Goal: Task Accomplishment & Management: Use online tool/utility

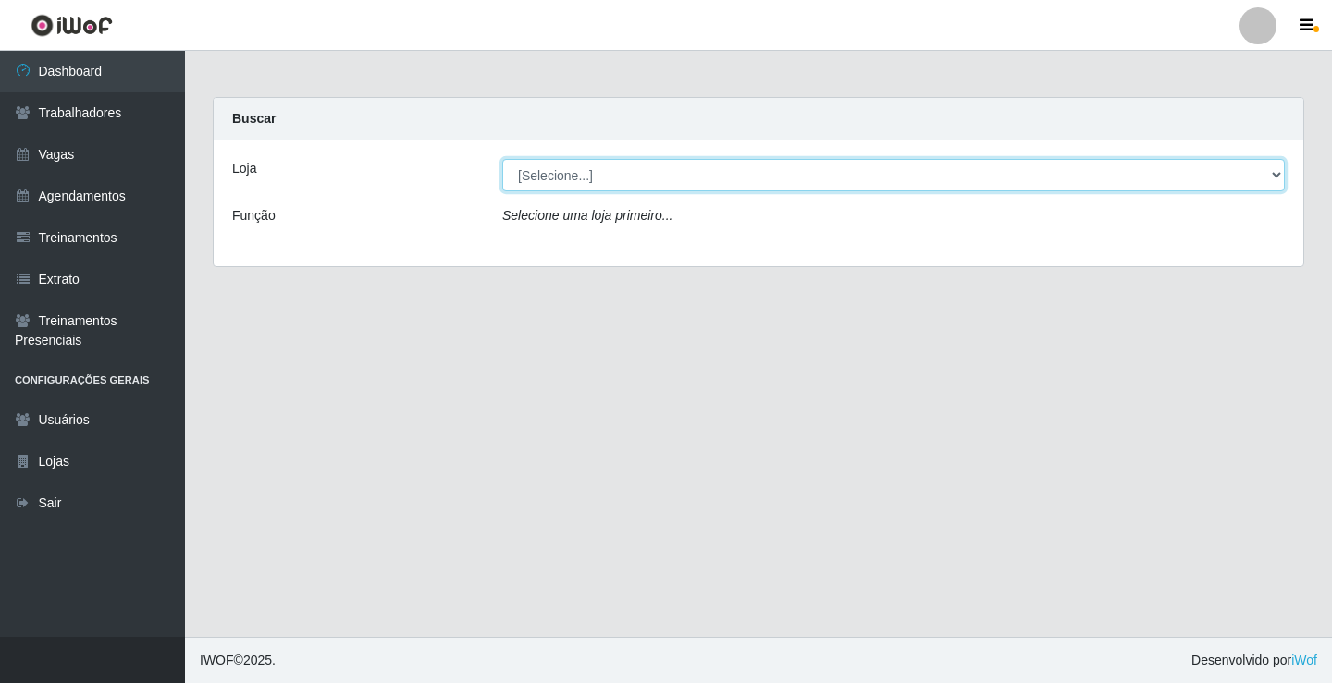
click at [525, 175] on select "[Selecione...] Sapore D'italia" at bounding box center [893, 175] width 782 height 32
select select "266"
click at [502, 159] on select "[Selecione...] Sapore D'italia" at bounding box center [893, 175] width 782 height 32
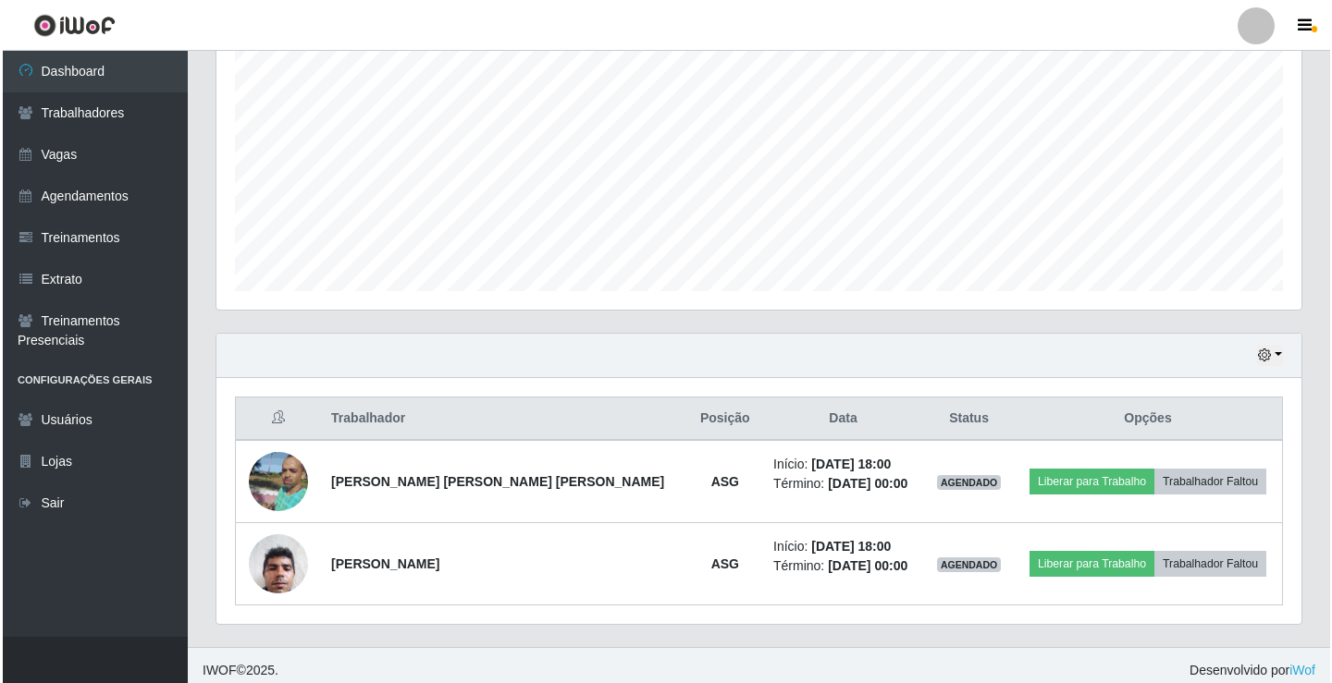
scroll to position [380, 0]
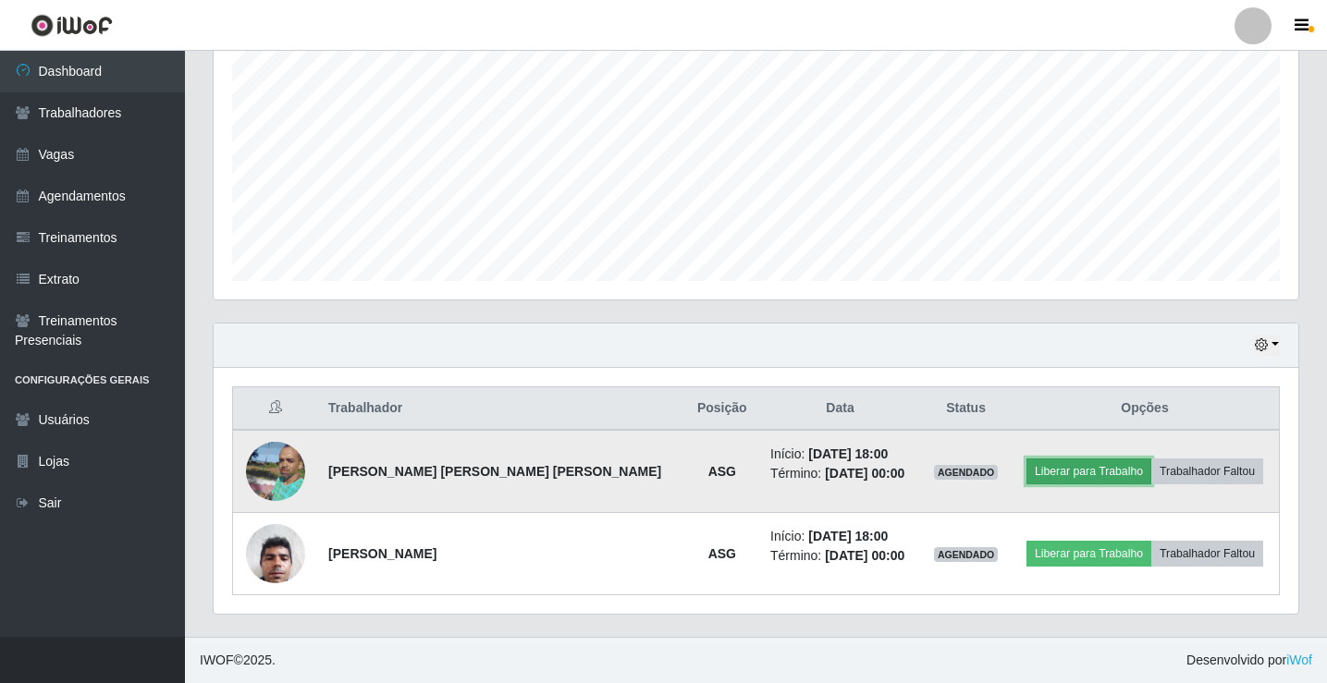
click at [1043, 464] on button "Liberar para Trabalho" at bounding box center [1089, 472] width 125 height 26
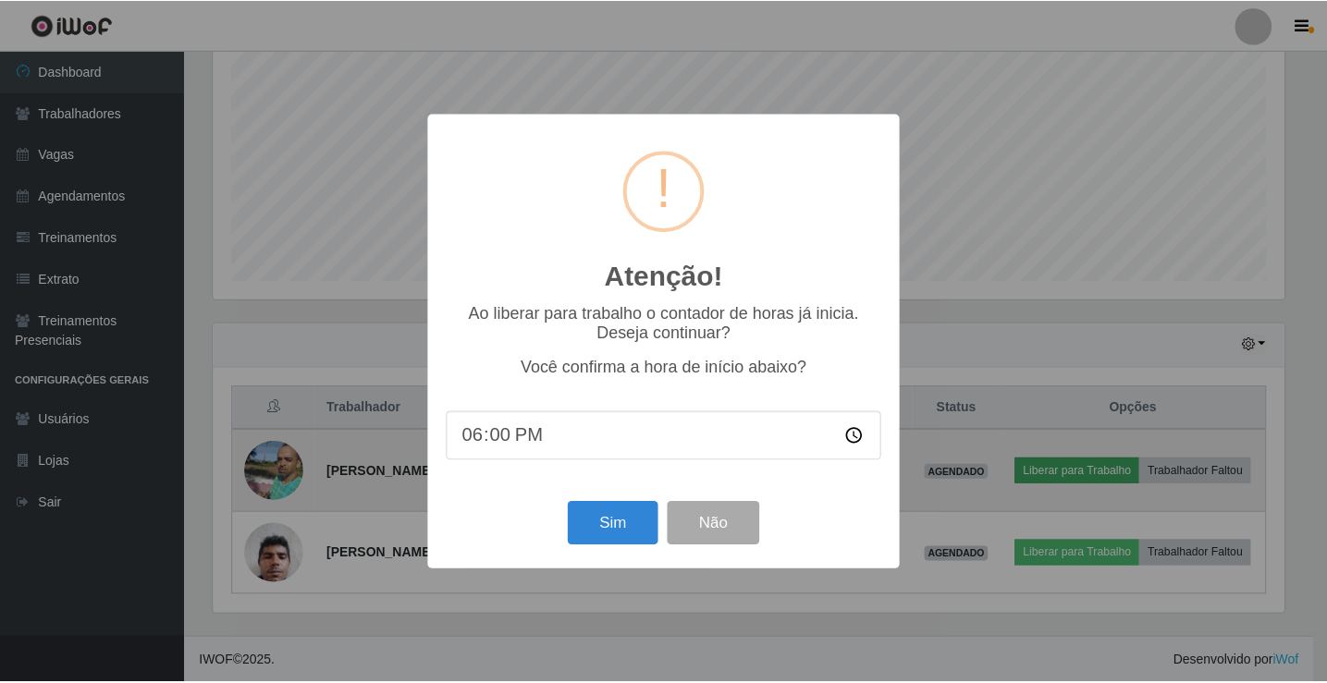
scroll to position [384, 1076]
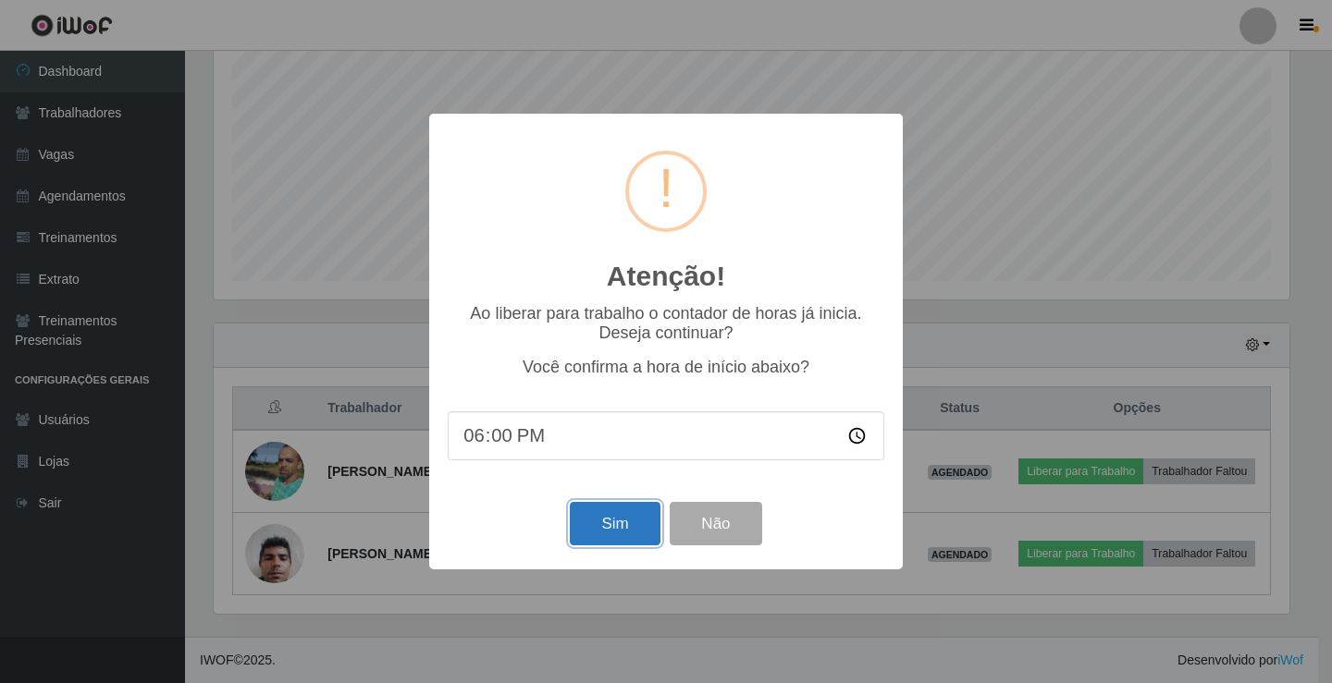
click at [605, 535] on button "Sim" at bounding box center [615, 523] width 90 height 43
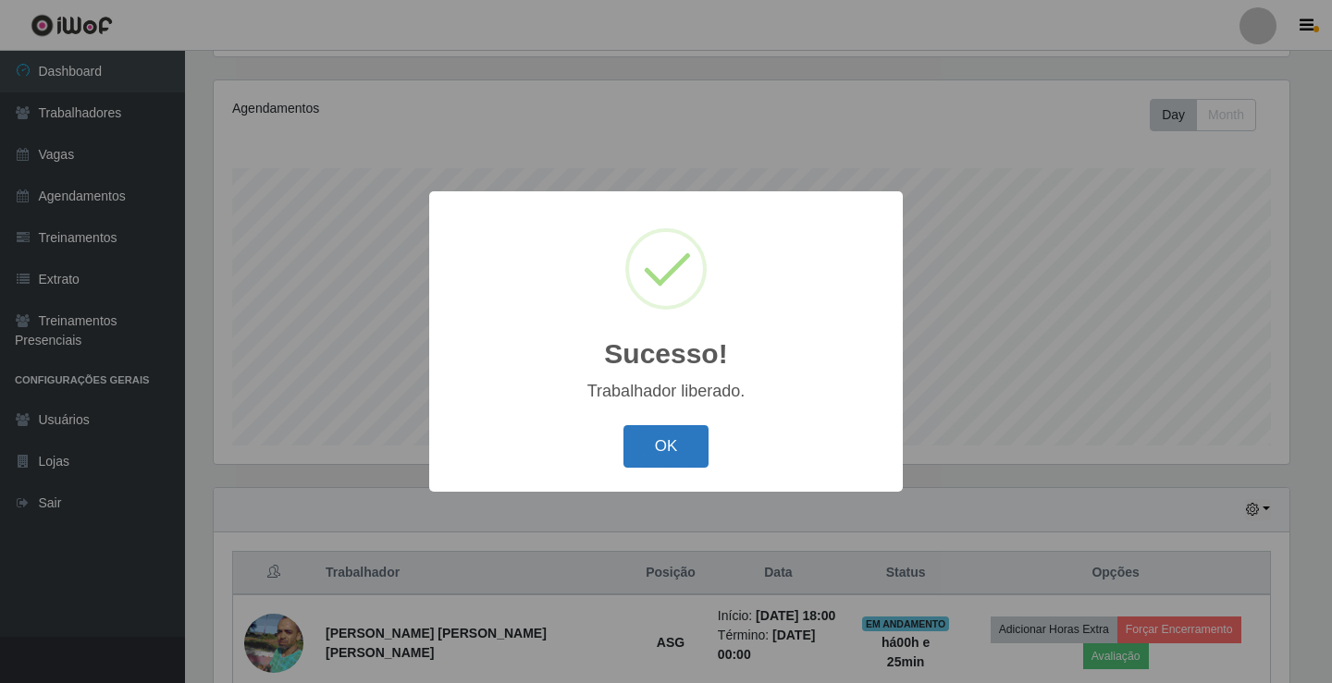
click at [642, 453] on button "OK" at bounding box center [666, 446] width 86 height 43
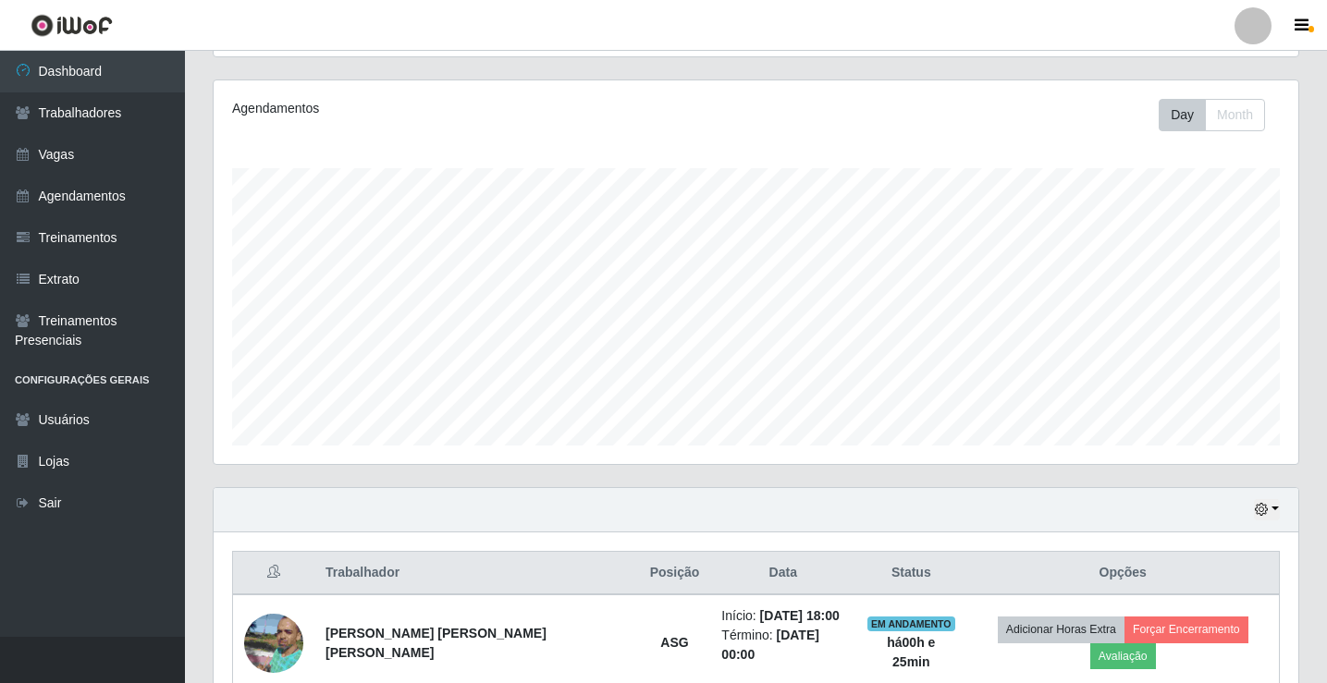
scroll to position [380, 0]
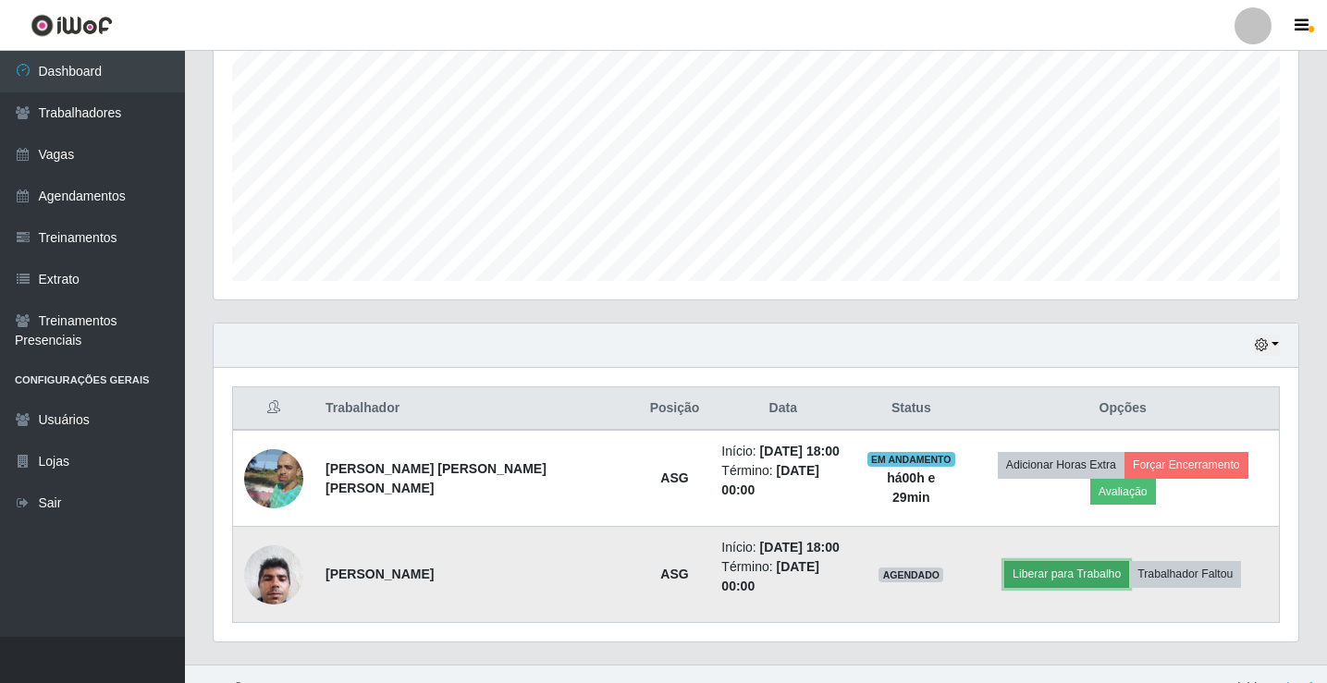
click at [1020, 561] on button "Liberar para Trabalho" at bounding box center [1066, 574] width 125 height 26
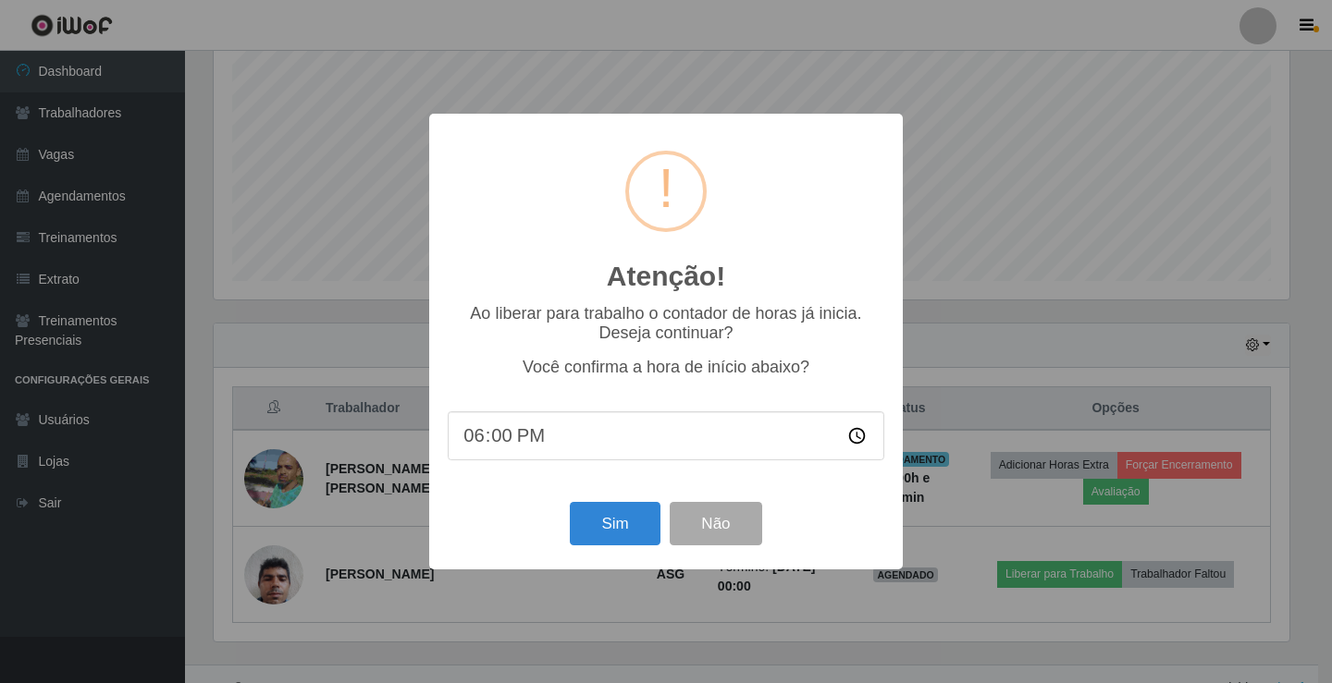
click at [535, 445] on input "18:00" at bounding box center [666, 436] width 436 height 49
click at [522, 436] on input "18:00" at bounding box center [666, 436] width 436 height 49
click at [504, 441] on input "18:00" at bounding box center [666, 436] width 436 height 49
type input "18:28"
click at [622, 523] on button "Sim" at bounding box center [615, 523] width 90 height 43
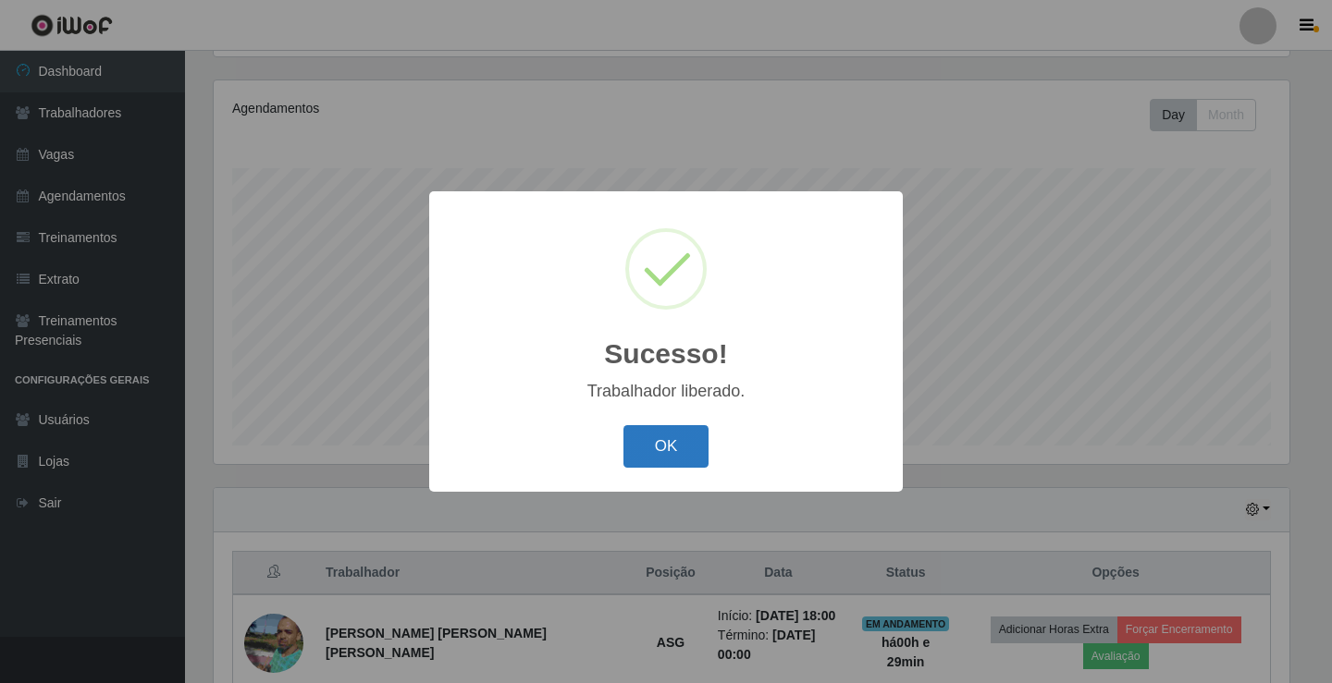
click at [663, 436] on button "OK" at bounding box center [666, 446] width 86 height 43
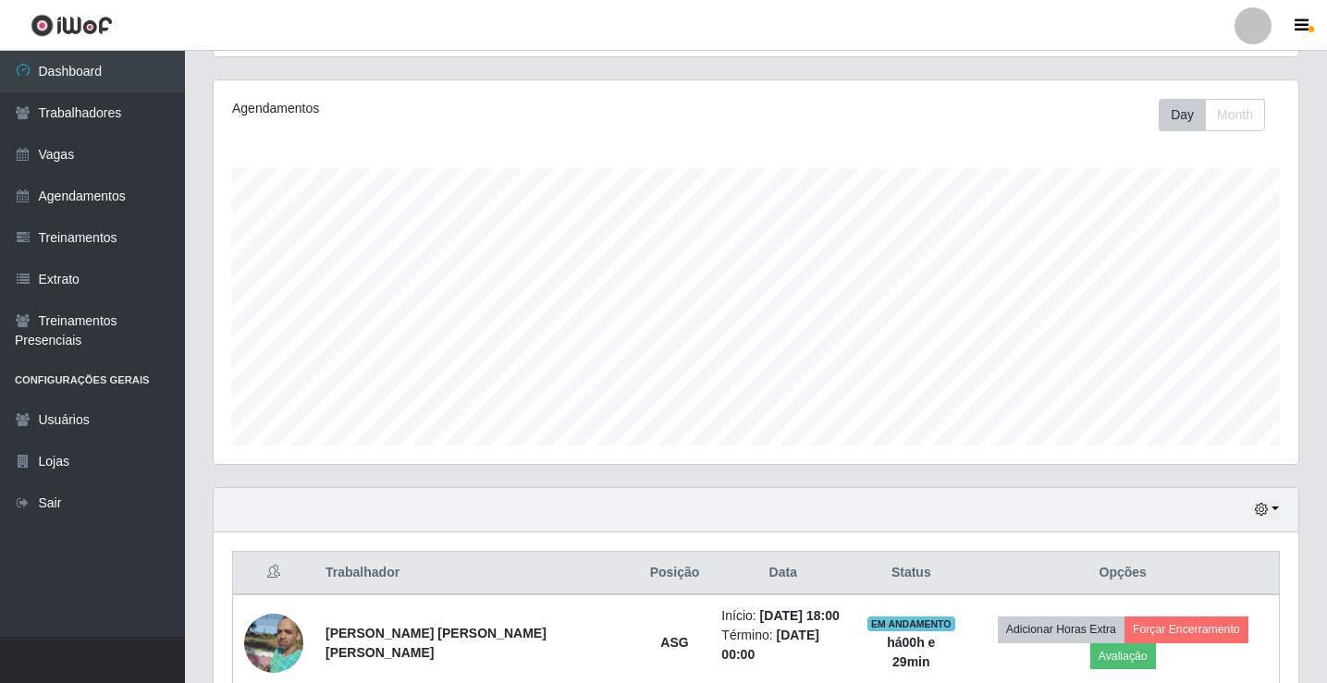
scroll to position [380, 0]
